Goal: Information Seeking & Learning: Compare options

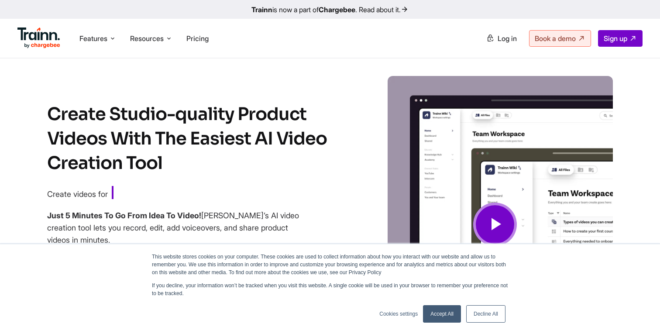
click at [442, 311] on link "Accept All" at bounding box center [442, 313] width 38 height 17
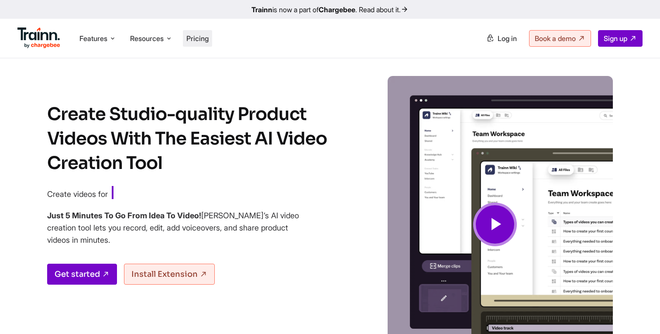
click at [199, 39] on span "Pricing" at bounding box center [197, 38] width 22 height 9
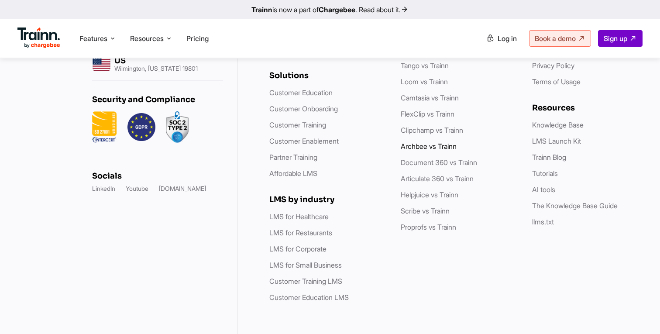
scroll to position [2793, 0]
click at [426, 215] on link "Scribe vs Trainn" at bounding box center [425, 210] width 49 height 9
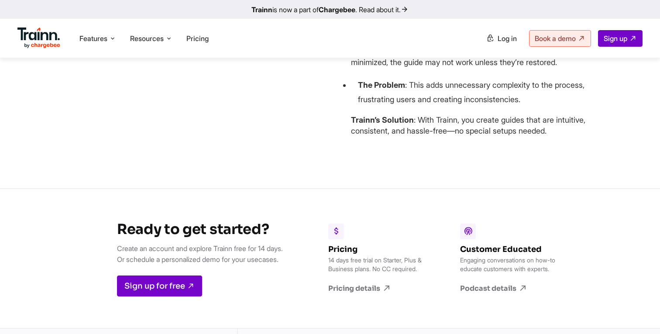
scroll to position [3041, 0]
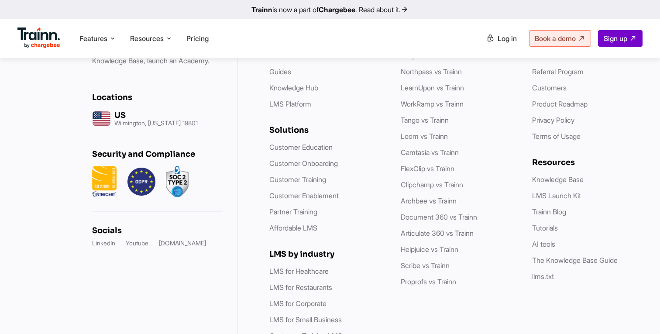
scroll to position [2726, 0]
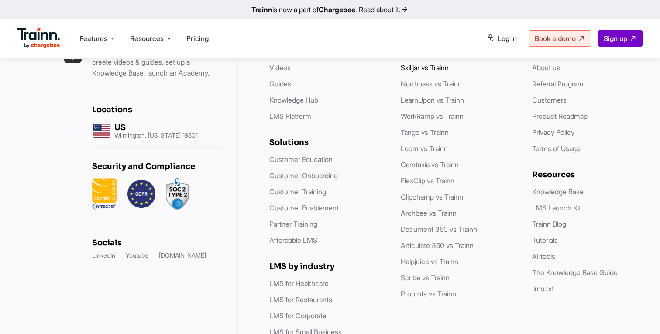
drag, startPoint x: 398, startPoint y: 120, endPoint x: 422, endPoint y: 121, distance: 24.5
click at [422, 121] on div "Platform Videos Guides Knowledge Hub LMS Platform Solutions Customer Education …" at bounding box center [457, 208] width 377 height 324
click at [382, 90] on li "Guides" at bounding box center [326, 84] width 114 height 11
drag, startPoint x: 400, startPoint y: 134, endPoint x: 435, endPoint y: 135, distance: 34.5
click at [435, 135] on div "Platform Videos Guides Knowledge Hub LMS Platform Solutions Customer Education …" at bounding box center [457, 208] width 377 height 324
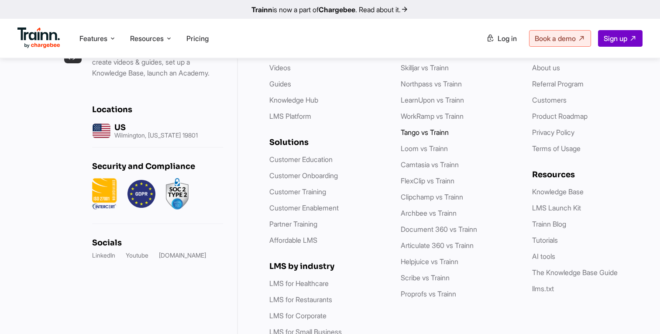
drag, startPoint x: 391, startPoint y: 182, endPoint x: 420, endPoint y: 184, distance: 28.5
click at [420, 184] on div "Platform Videos Guides Knowledge Hub LMS Platform Solutions Customer Education …" at bounding box center [457, 208] width 377 height 324
click at [376, 179] on div "Platform Videos Guides Knowledge Hub LMS Platform Solutions Customer Education …" at bounding box center [326, 208] width 114 height 324
drag, startPoint x: 399, startPoint y: 166, endPoint x: 435, endPoint y: 169, distance: 36.8
click at [435, 169] on div "Platform Videos Guides Knowledge Hub LMS Platform Solutions Customer Education …" at bounding box center [457, 208] width 377 height 324
